Goal: Task Accomplishment & Management: Manage account settings

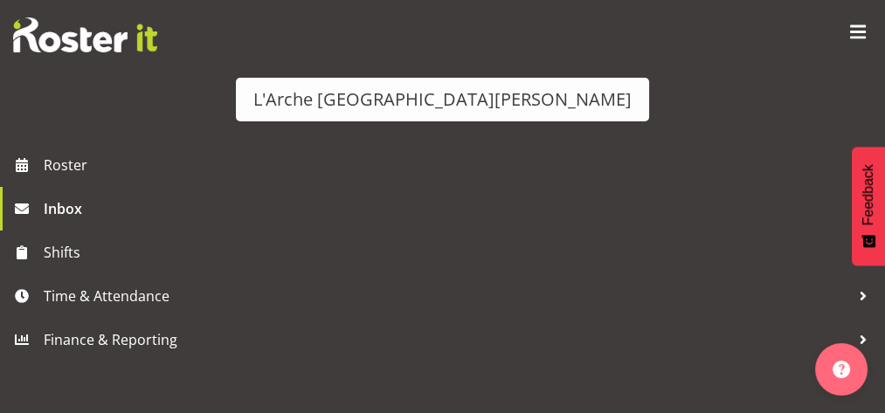
scroll to position [262, 0]
click at [184, 204] on h6 "From: [PERSON_NAME]" at bounding box center [105, 195] width 158 height 17
click at [358, 179] on h5 "Shift Offer - CSP 09#30 on [DATE]" at bounding box center [192, 185] width 332 height 19
click at [358, 132] on div "Shift Offer - CSP 09#30 on 07/09/25 From: Aizza Garduque" at bounding box center [192, 118] width 332 height 43
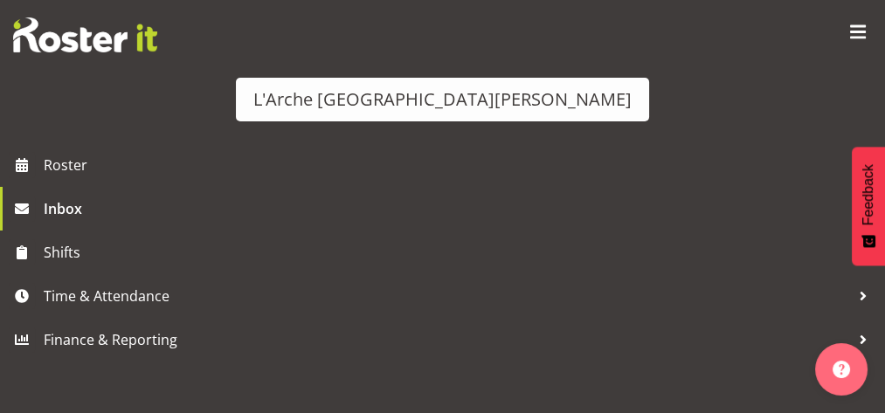
click at [358, 274] on h5 "Shift Offer - CSP 08#30 on [DATE]" at bounding box center [192, 263] width 332 height 19
click at [647, 322] on span "Accept" at bounding box center [621, 332] width 51 height 21
click at [358, 195] on h5 "Shift Offer - CSP 09#30 on [DATE]" at bounding box center [192, 185] width 332 height 19
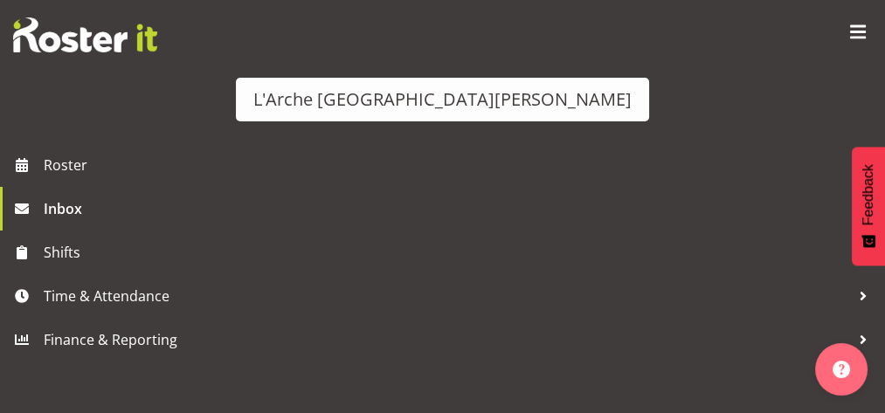
scroll to position [436, 0]
click at [762, 314] on button "Accept" at bounding box center [622, 333] width 436 height 38
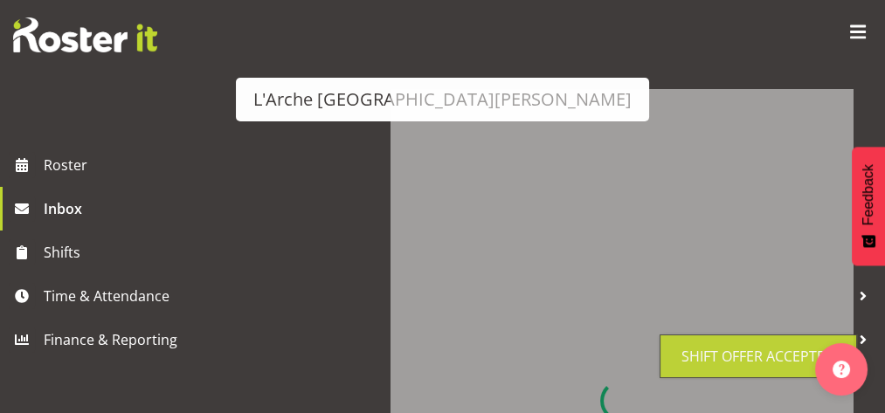
click at [184, 118] on h6 "From: [PERSON_NAME]" at bounding box center [105, 126] width 158 height 17
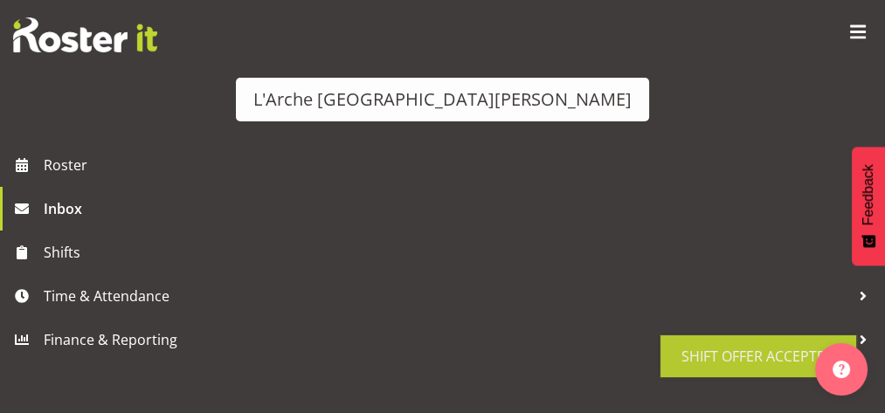
scroll to position [436, 0]
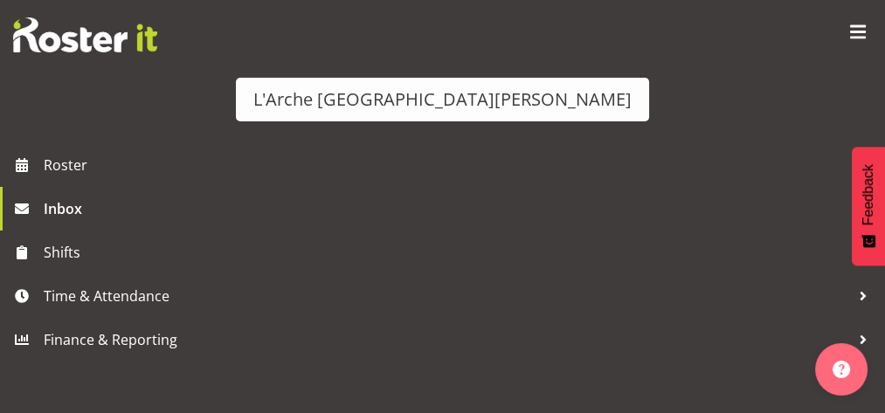
click at [761, 314] on button "Accept" at bounding box center [622, 333] width 436 height 38
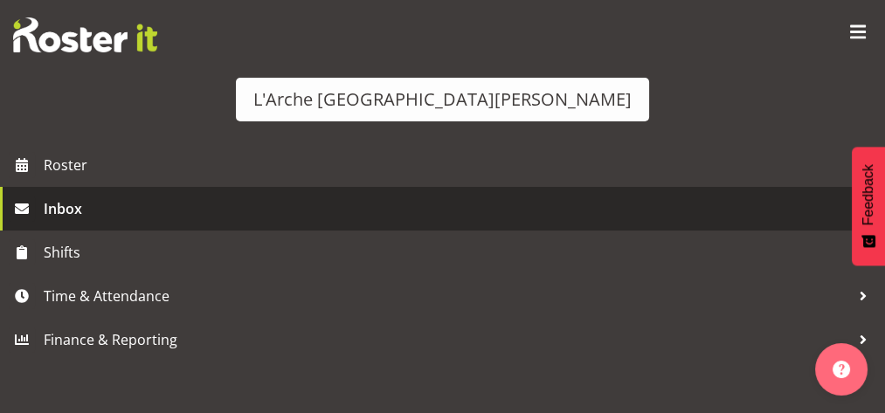
click at [79, 222] on span "Inbox" at bounding box center [449, 209] width 810 height 26
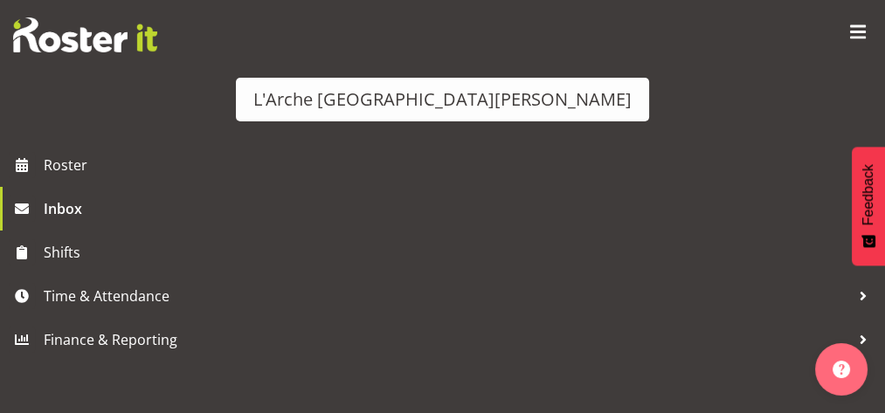
scroll to position [174, 0]
click at [308, 290] on div "Inbox All General Shift Offers Shift Swap Offers Leave Requests January Februar…" at bounding box center [442, 400] width 885 height 1044
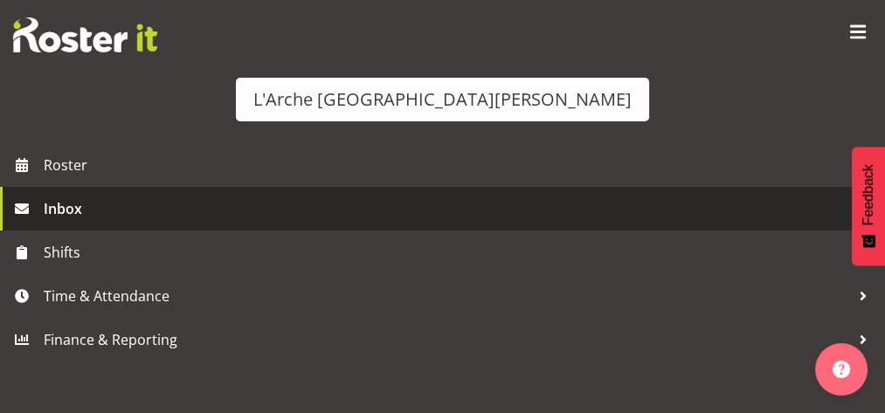
click at [184, 222] on span "Inbox" at bounding box center [449, 209] width 810 height 26
